Goal: Find specific page/section: Find specific page/section

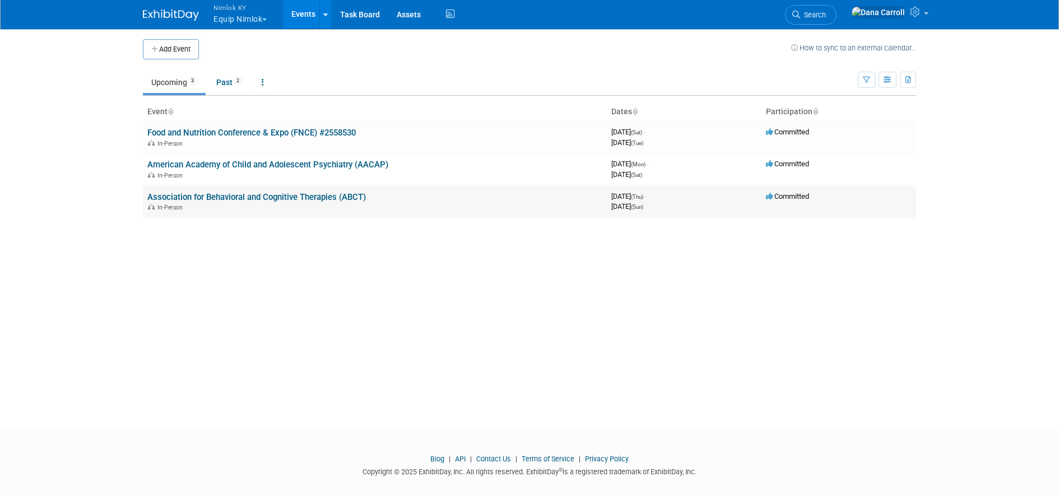
click at [221, 199] on link "Association for Behavioral and Cognitive Therapies (ABCT)" at bounding box center [256, 197] width 218 height 10
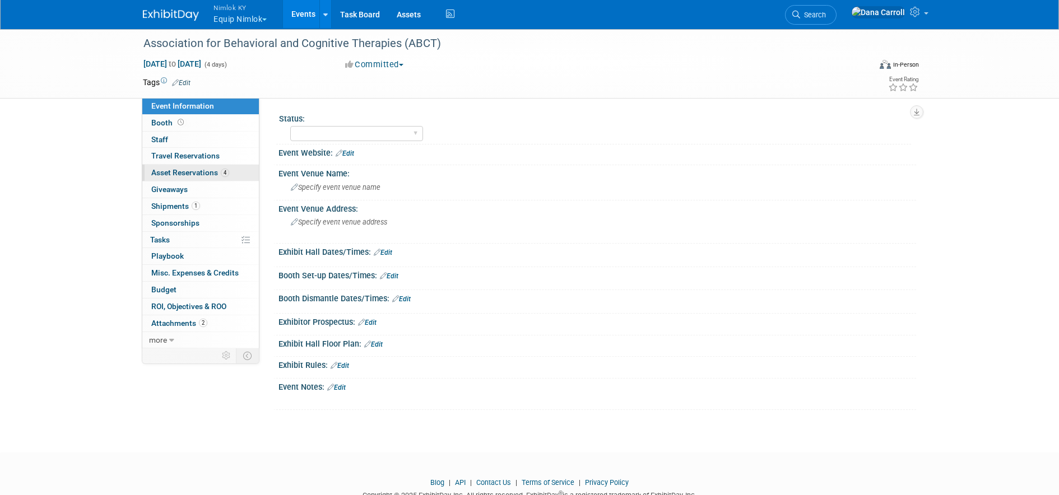
click at [177, 173] on span "Asset Reservations 4" at bounding box center [190, 172] width 78 height 9
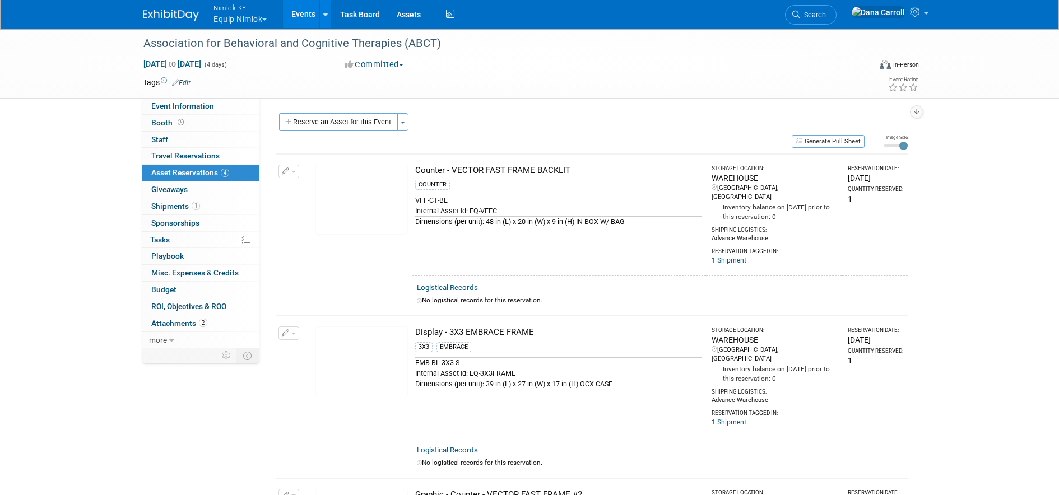
scroll to position [392, 0]
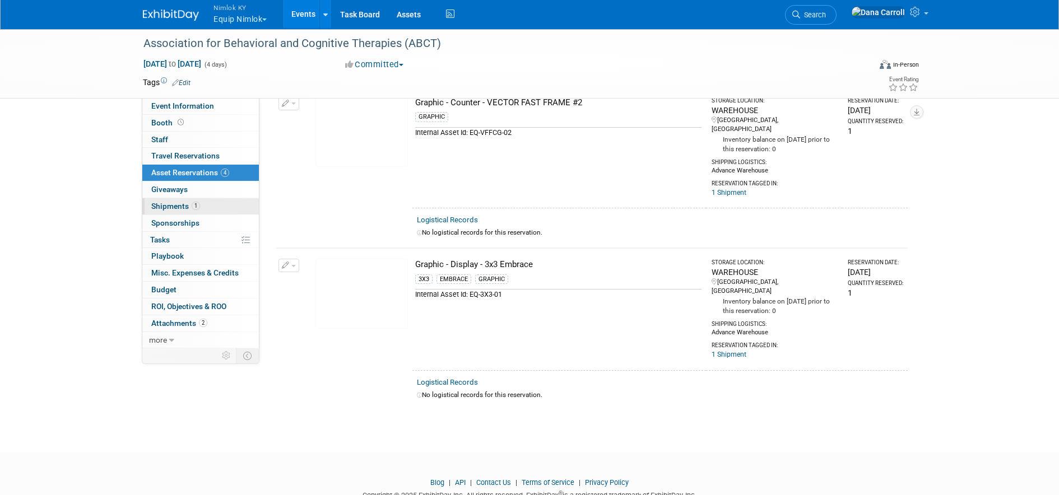
click at [168, 207] on span "Shipments 1" at bounding box center [175, 206] width 49 height 9
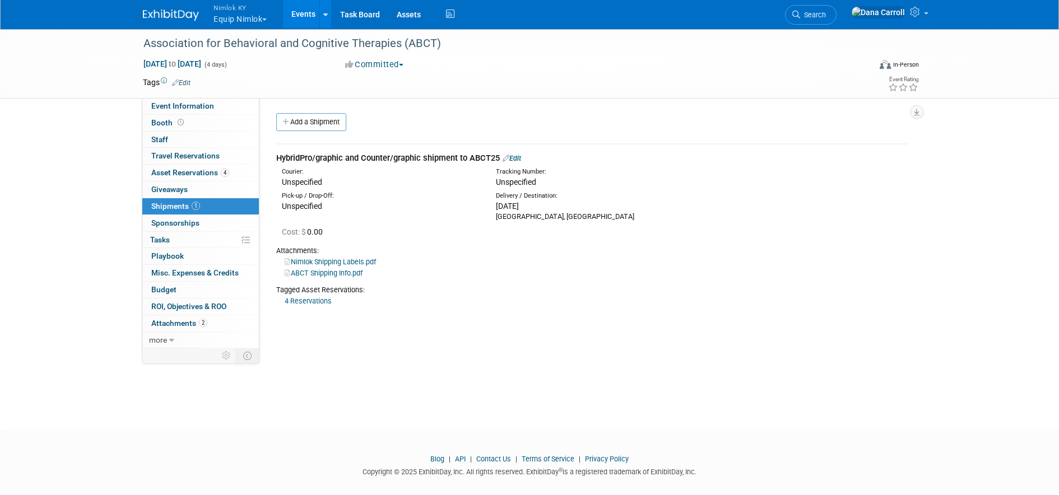
click at [329, 273] on link "ABCT Shipping Info.pdf" at bounding box center [324, 273] width 78 height 8
click at [296, 16] on link "Events" at bounding box center [303, 14] width 41 height 28
